Goal: Task Accomplishment & Management: Use online tool/utility

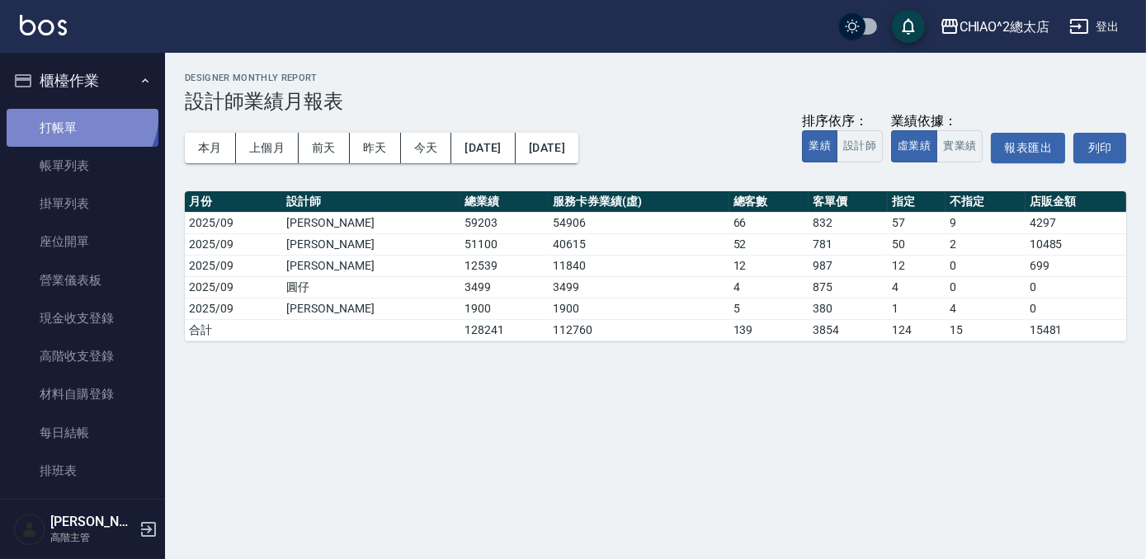
click at [59, 110] on link "打帳單" at bounding box center [83, 128] width 152 height 38
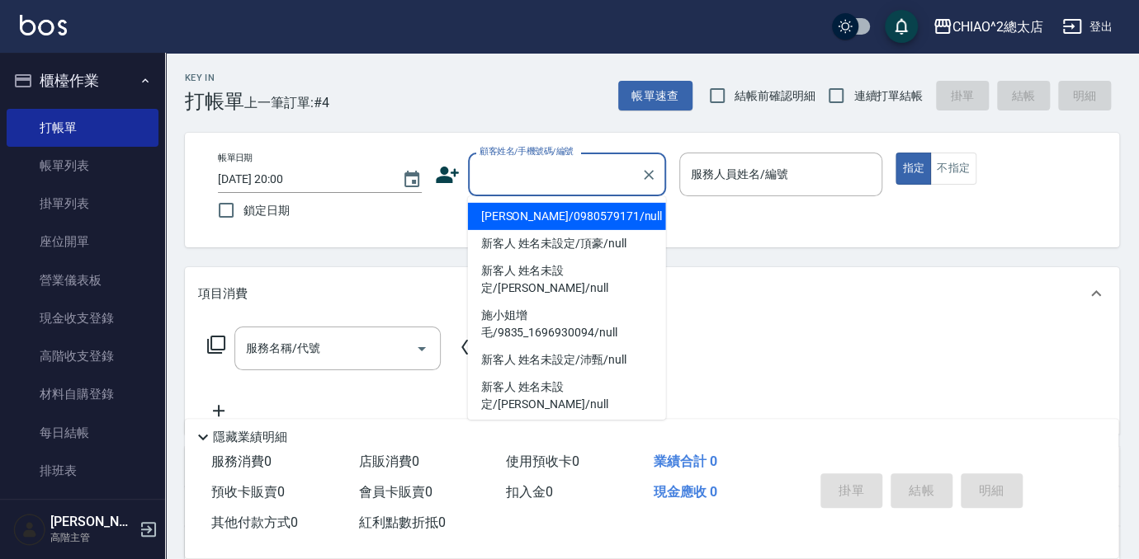
click at [565, 175] on input "顧客姓名/手機號碼/編號" at bounding box center [554, 174] width 158 height 29
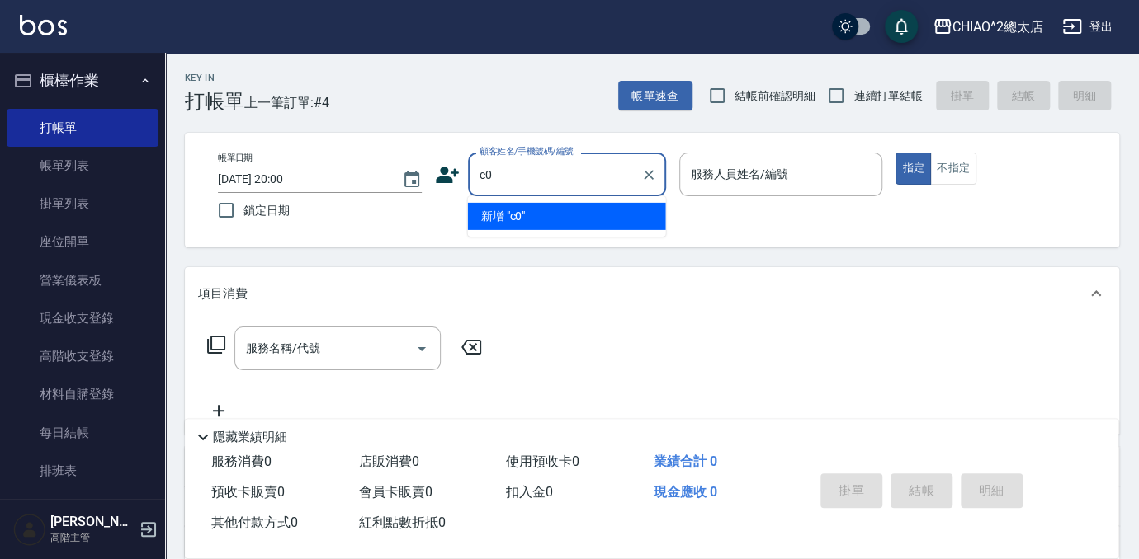
type input "c"
click at [508, 216] on li "新增 "漢堡"" at bounding box center [567, 216] width 198 height 27
type input "漢堡"
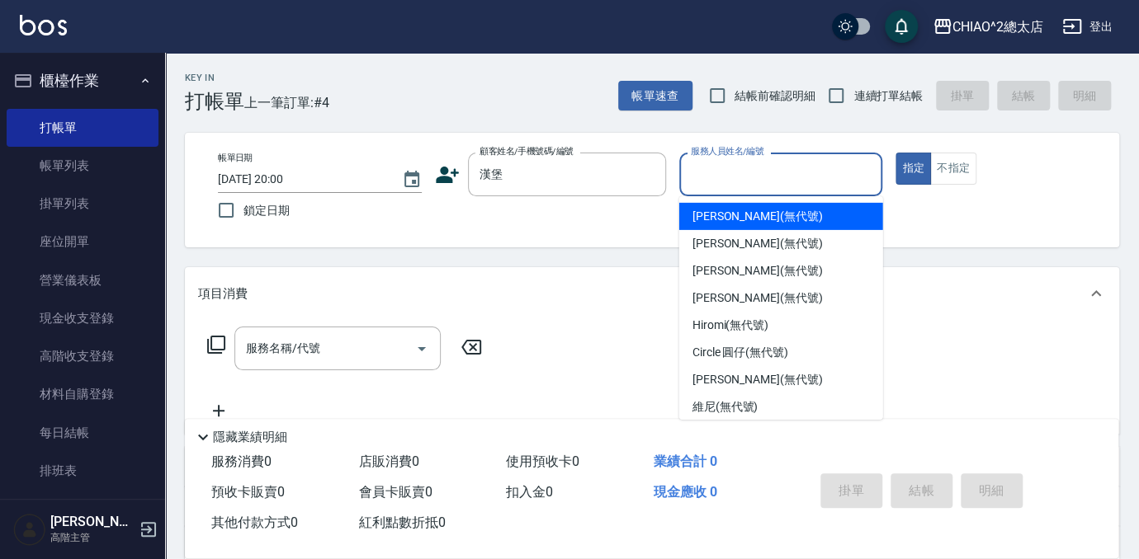
click at [781, 168] on input "服務人員姓名/編號" at bounding box center [781, 174] width 189 height 29
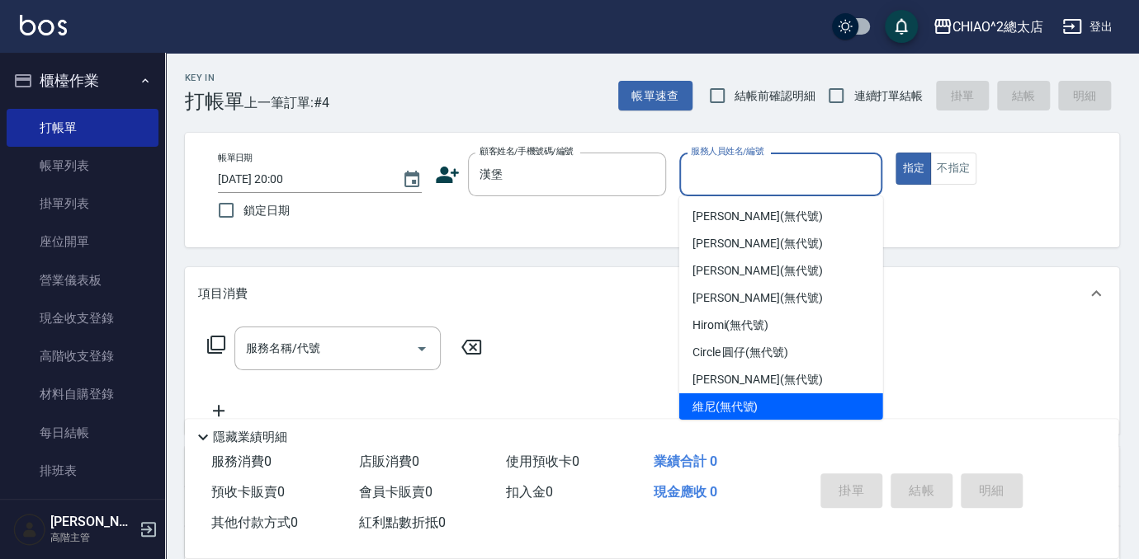
click at [758, 401] on div "維尼 (無代號)" at bounding box center [781, 407] width 204 height 27
type input "維尼(無代號)"
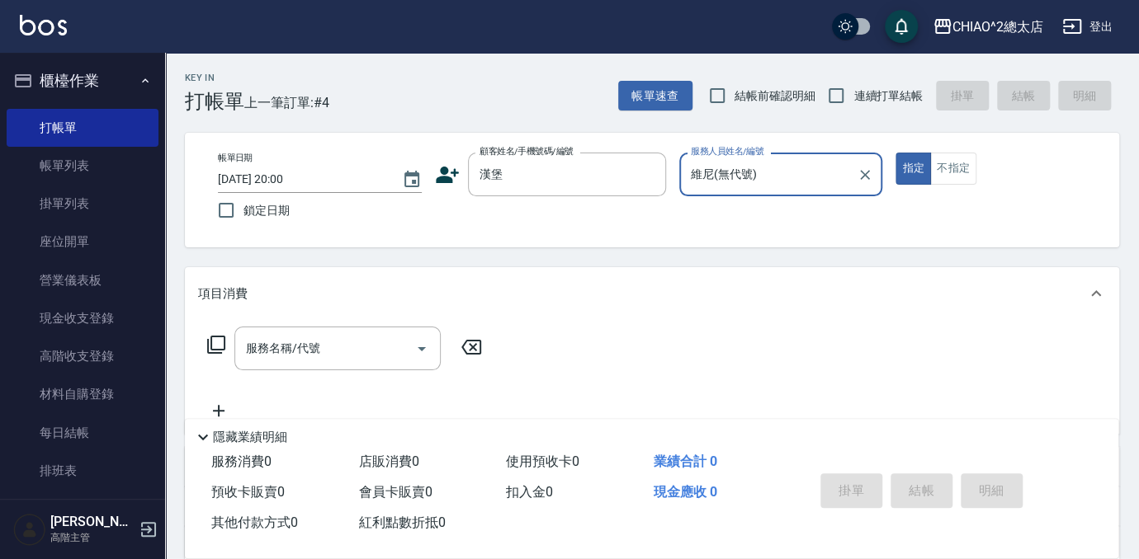
click at [247, 349] on div "服務名稱/代號 服務名稱/代號" at bounding box center [337, 349] width 206 height 44
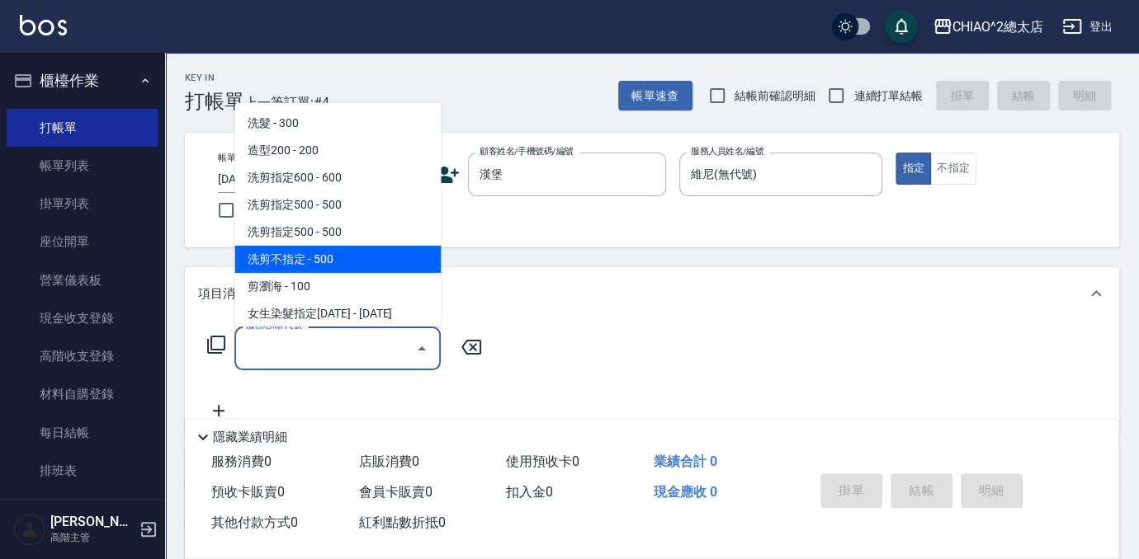
click at [277, 262] on span "洗剪不指定 - 500" at bounding box center [337, 259] width 206 height 27
type input "洗剪不指定(103110)"
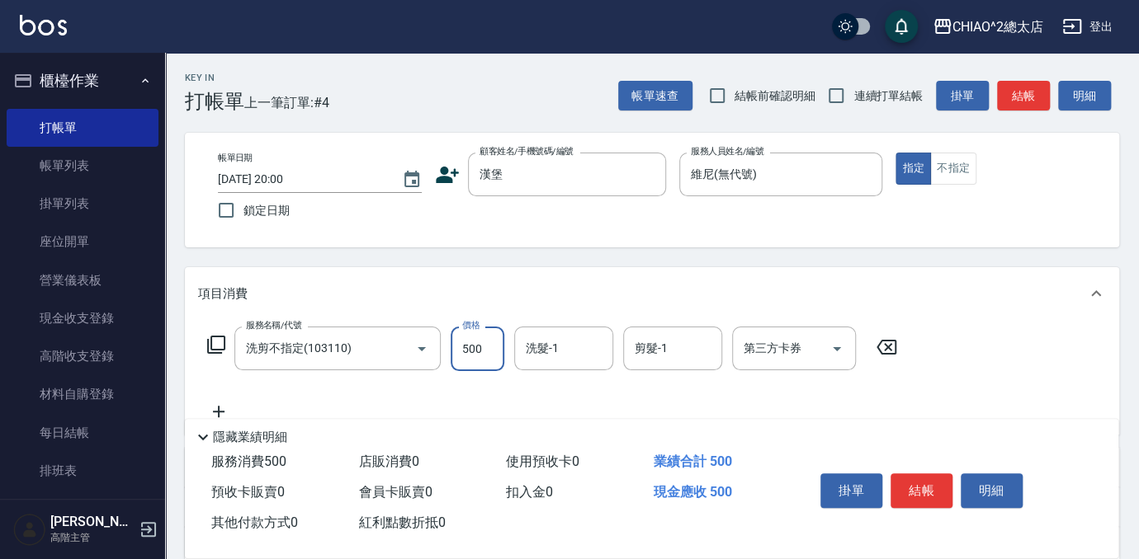
click at [465, 357] on input "500" at bounding box center [478, 349] width 54 height 45
type input "600"
click at [935, 480] on button "結帳" at bounding box center [921, 491] width 62 height 35
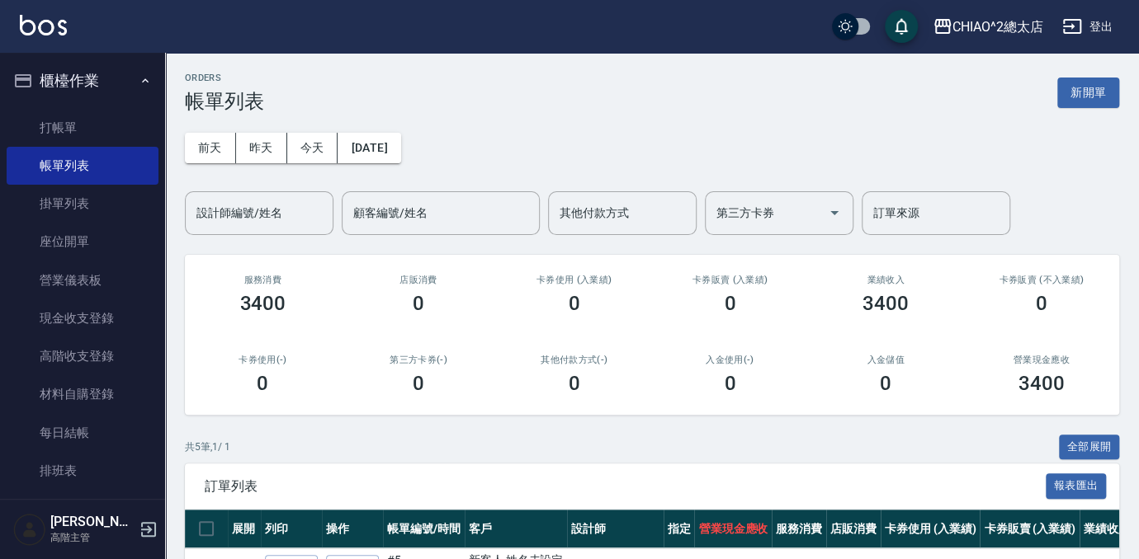
click at [493, 116] on div "[DATE] [DATE] [DATE] [DATE] 設計師編號/姓名 設計師編號/姓名 顧客編號/姓名 顧客編號/姓名 其他付款方式 其他付款方式 第三方…" at bounding box center [652, 174] width 934 height 122
